Goal: Find specific page/section: Find specific page/section

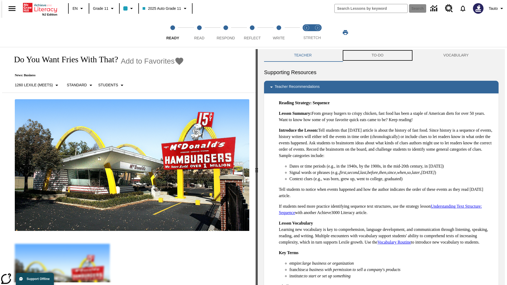
click at [378, 55] on button "TO-DO" at bounding box center [378, 55] width 72 height 13
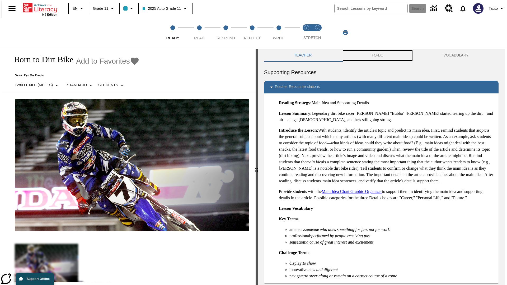
click at [378, 55] on button "TO-DO" at bounding box center [378, 55] width 72 height 13
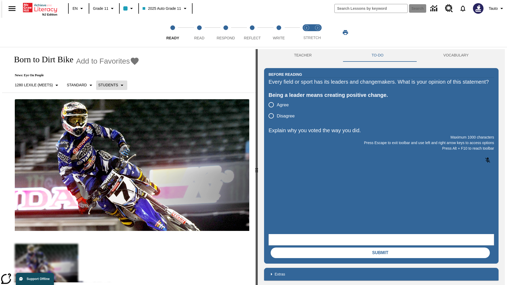
click at [109, 85] on p "Students" at bounding box center [108, 85] width 20 height 6
